Goal: Find specific page/section

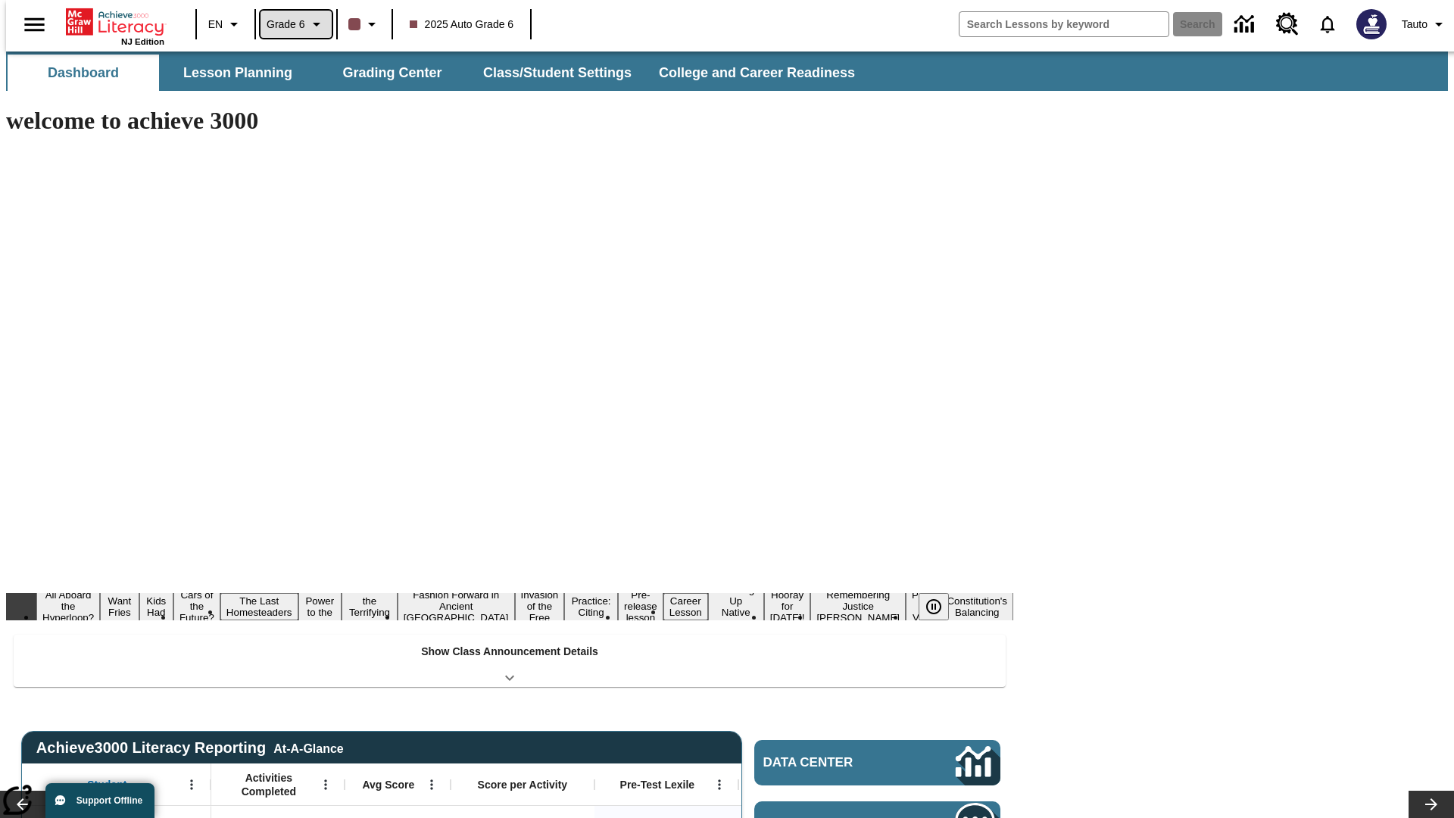
click at [291, 24] on span "Grade 6" at bounding box center [286, 25] width 39 height 16
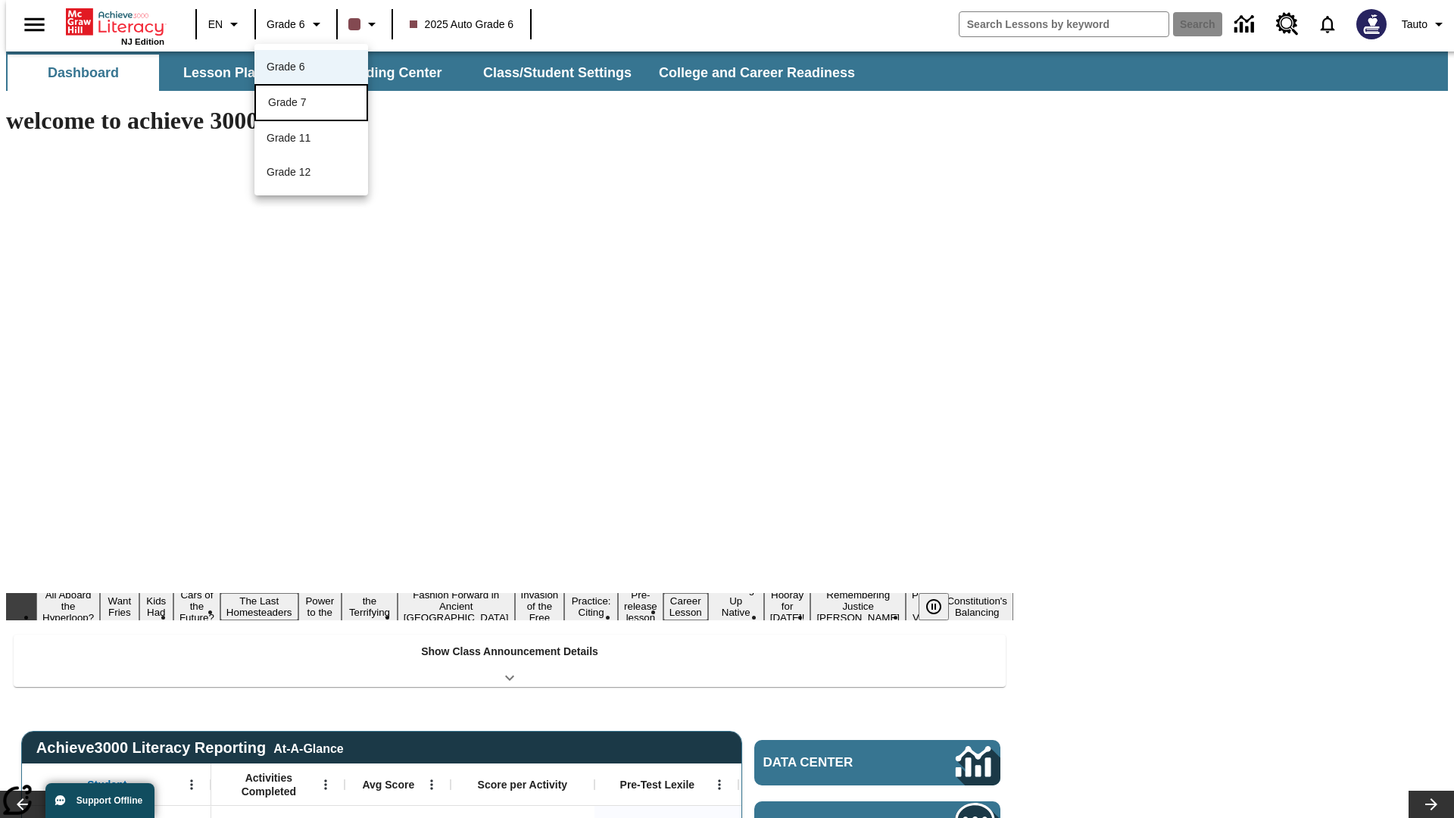
click at [311, 104] on div "Grade 7" at bounding box center [311, 103] width 86 height 16
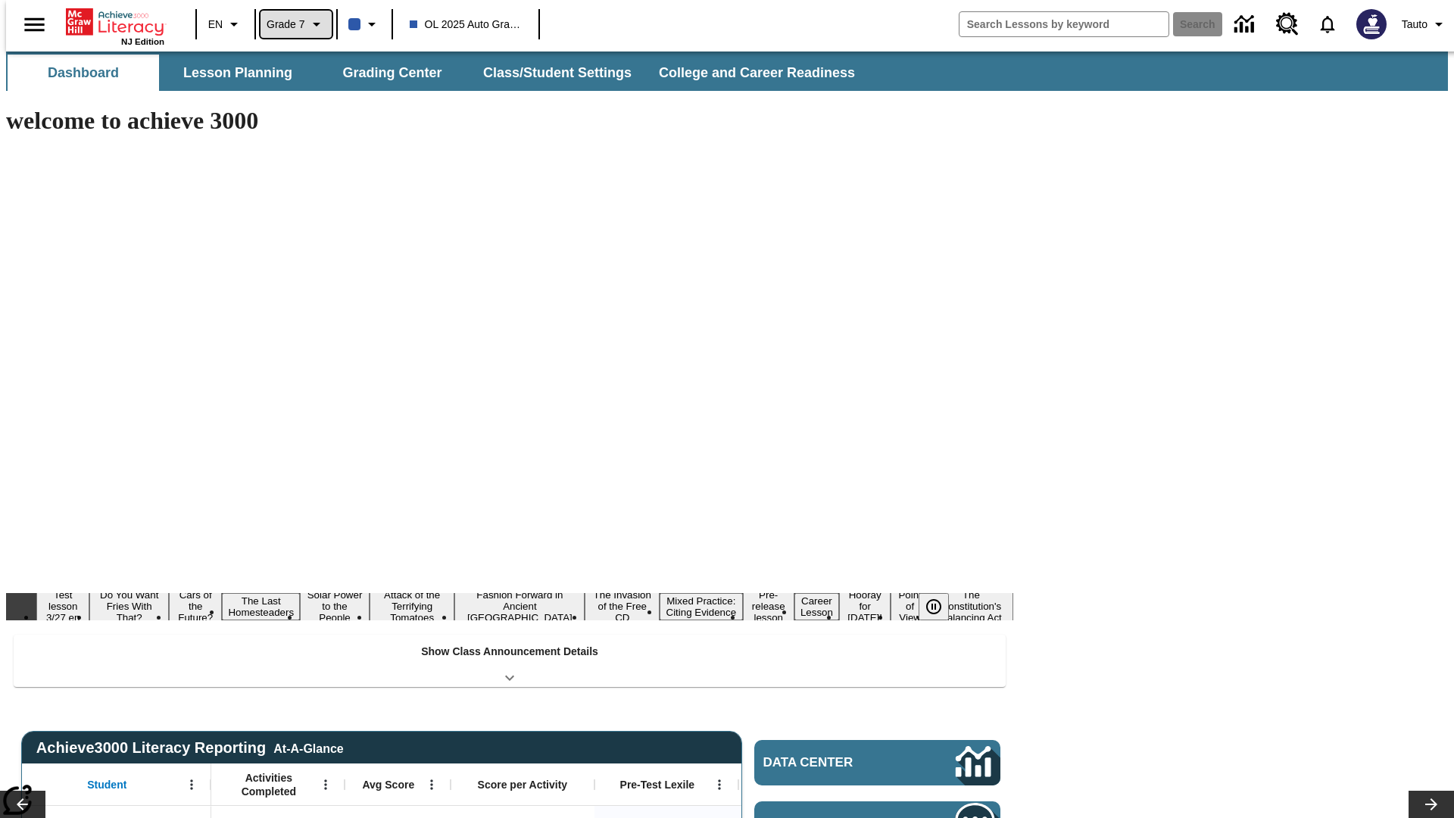
click at [291, 24] on span "Grade 7" at bounding box center [286, 25] width 39 height 16
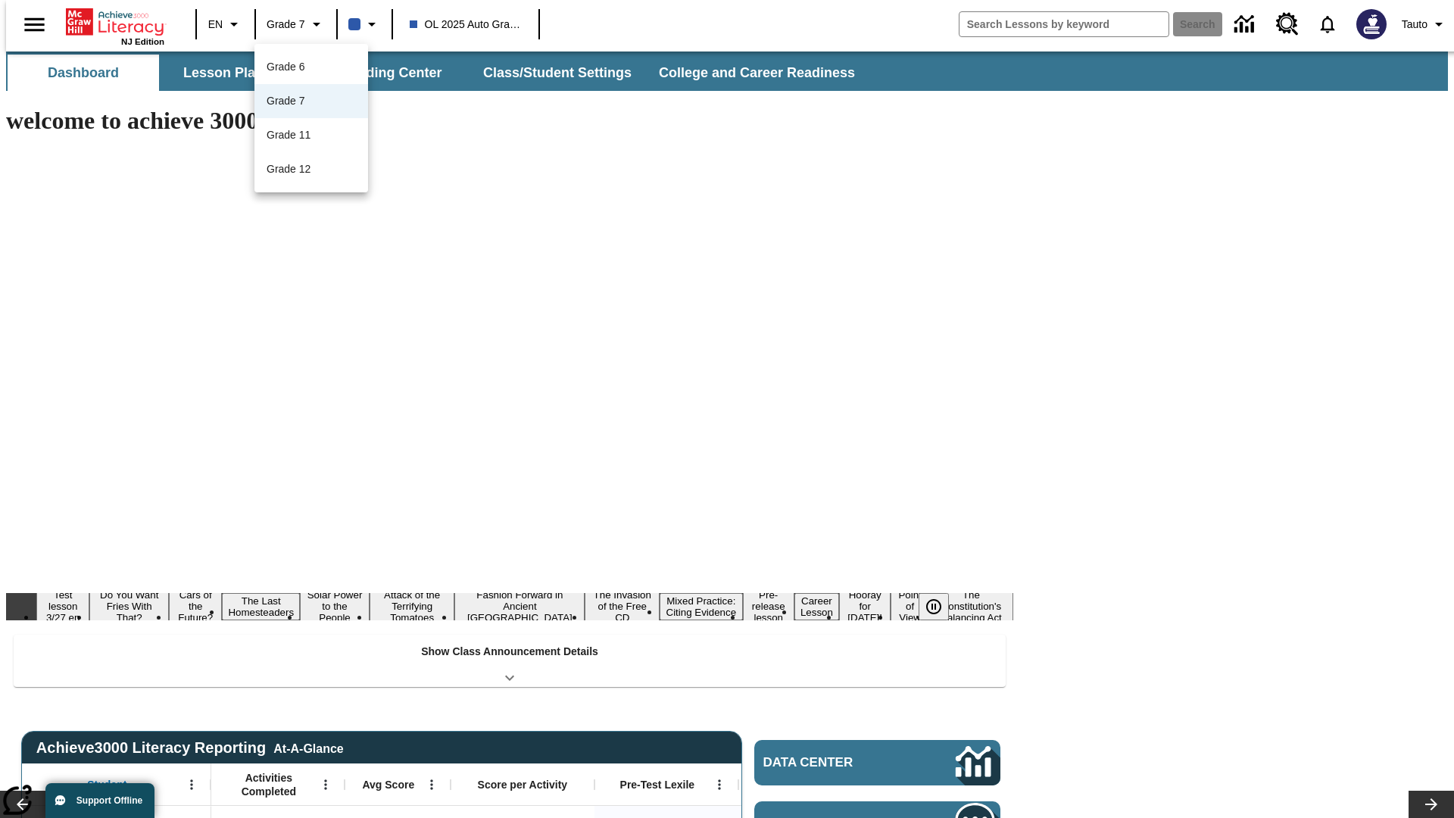
click at [727, 409] on div at bounding box center [727, 409] width 1454 height 818
click at [232, 73] on button "Lesson Planning" at bounding box center [238, 73] width 152 height 36
